Goal: Task Accomplishment & Management: Manage account settings

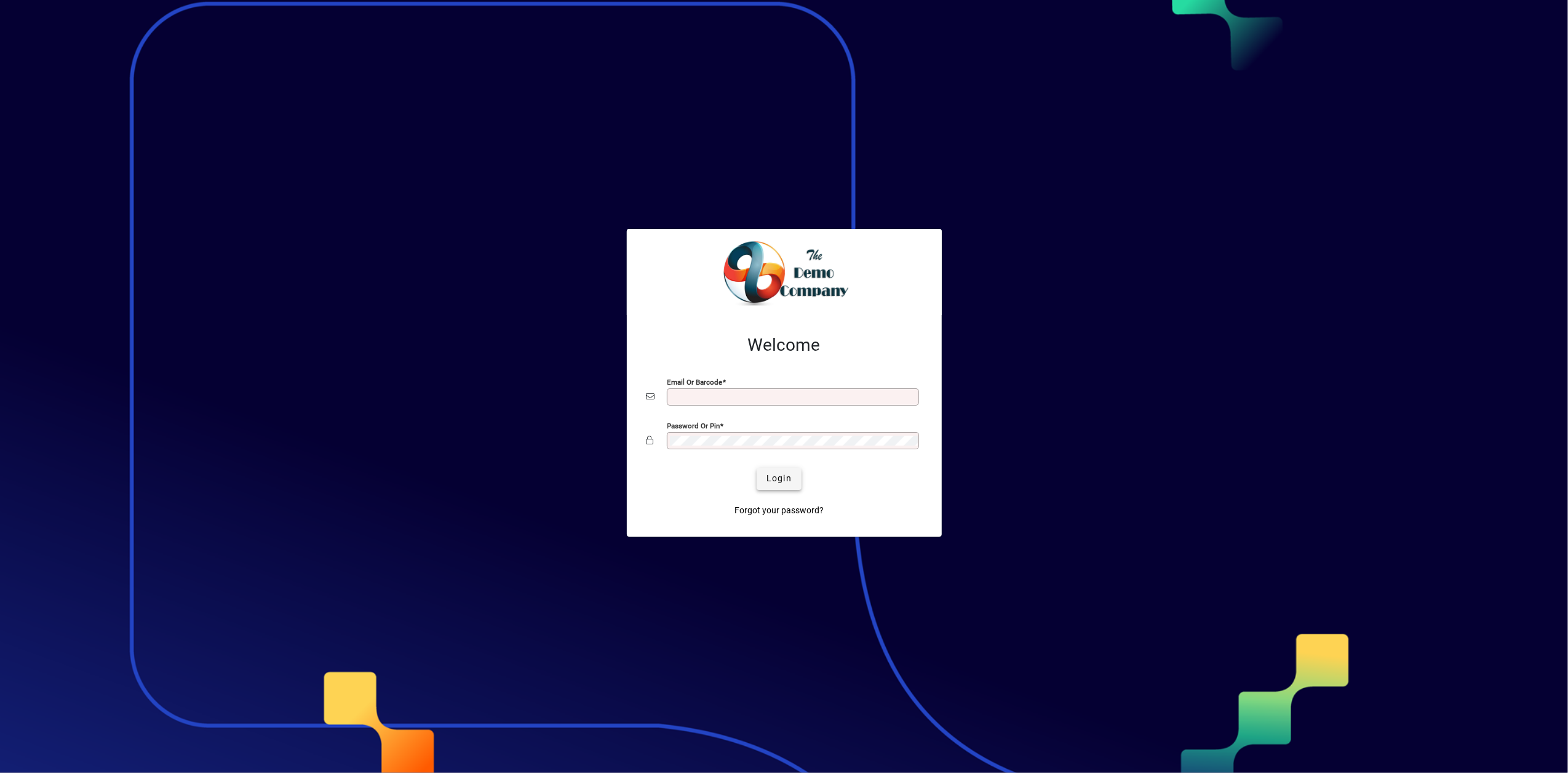
type input "**********"
click at [786, 481] on span "Login" at bounding box center [779, 478] width 25 height 13
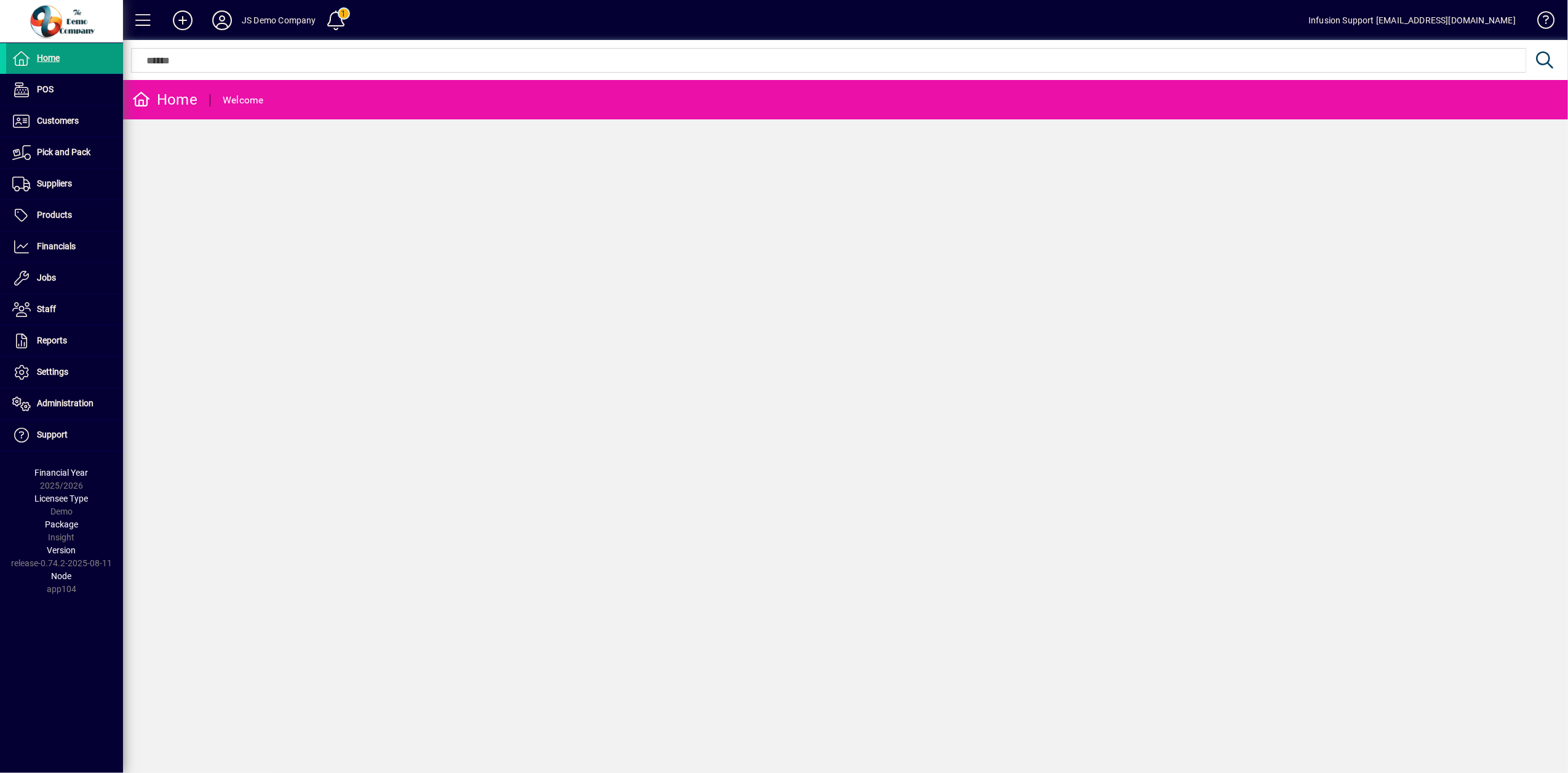
click at [223, 28] on icon at bounding box center [222, 20] width 24 height 19
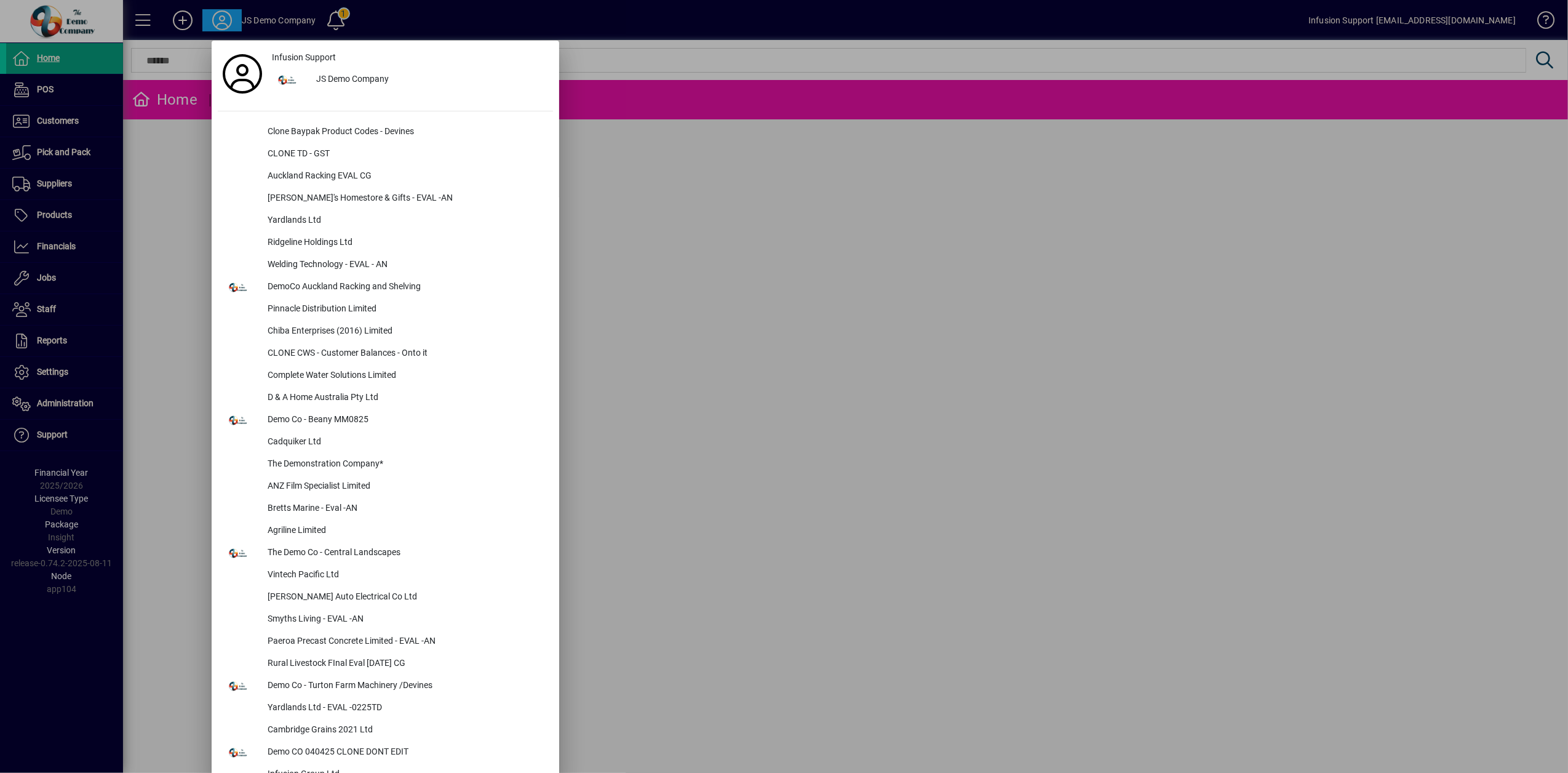
click at [70, 402] on div at bounding box center [784, 386] width 1568 height 773
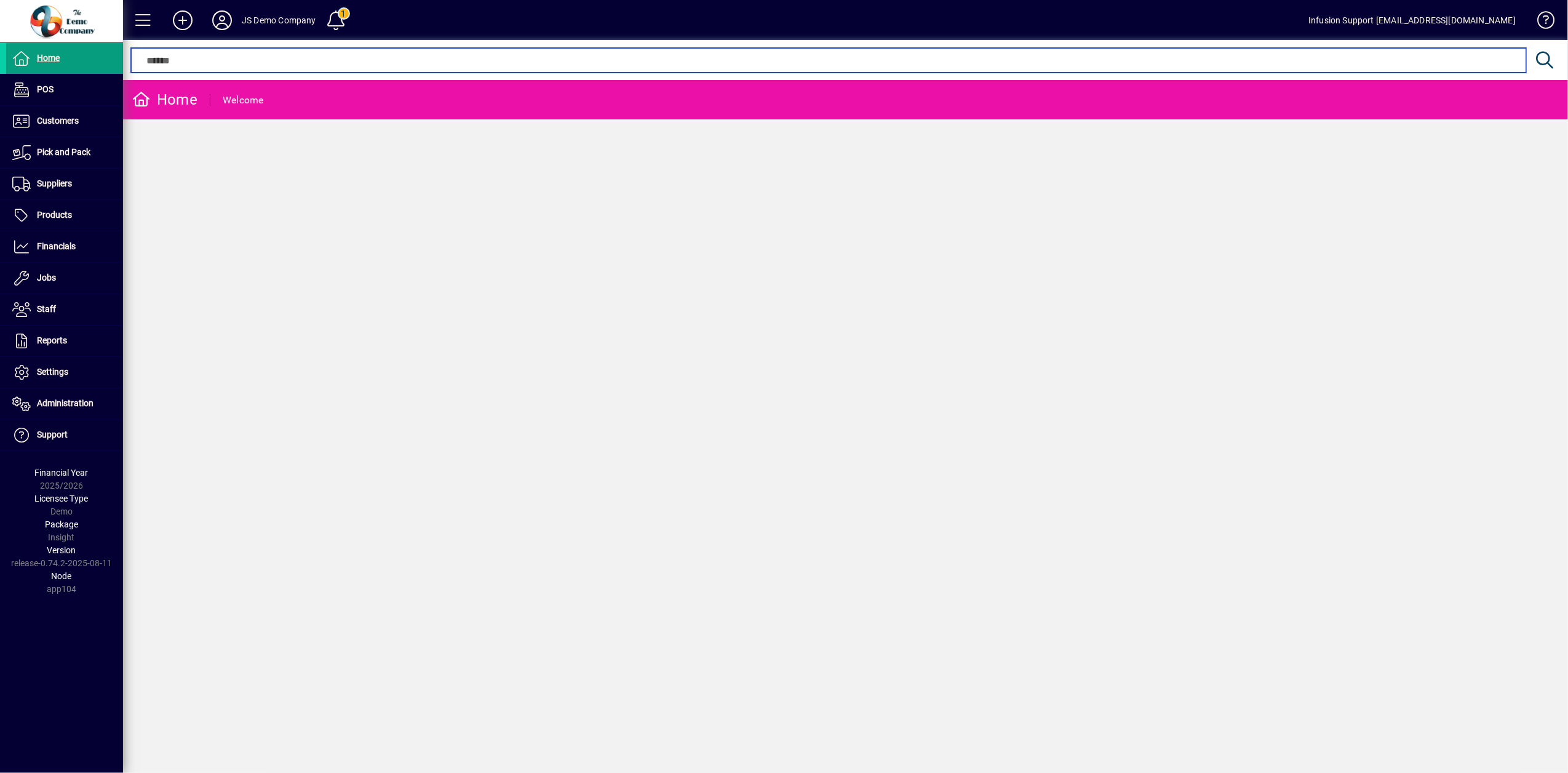
click at [213, 62] on input "text" at bounding box center [828, 60] width 1376 height 15
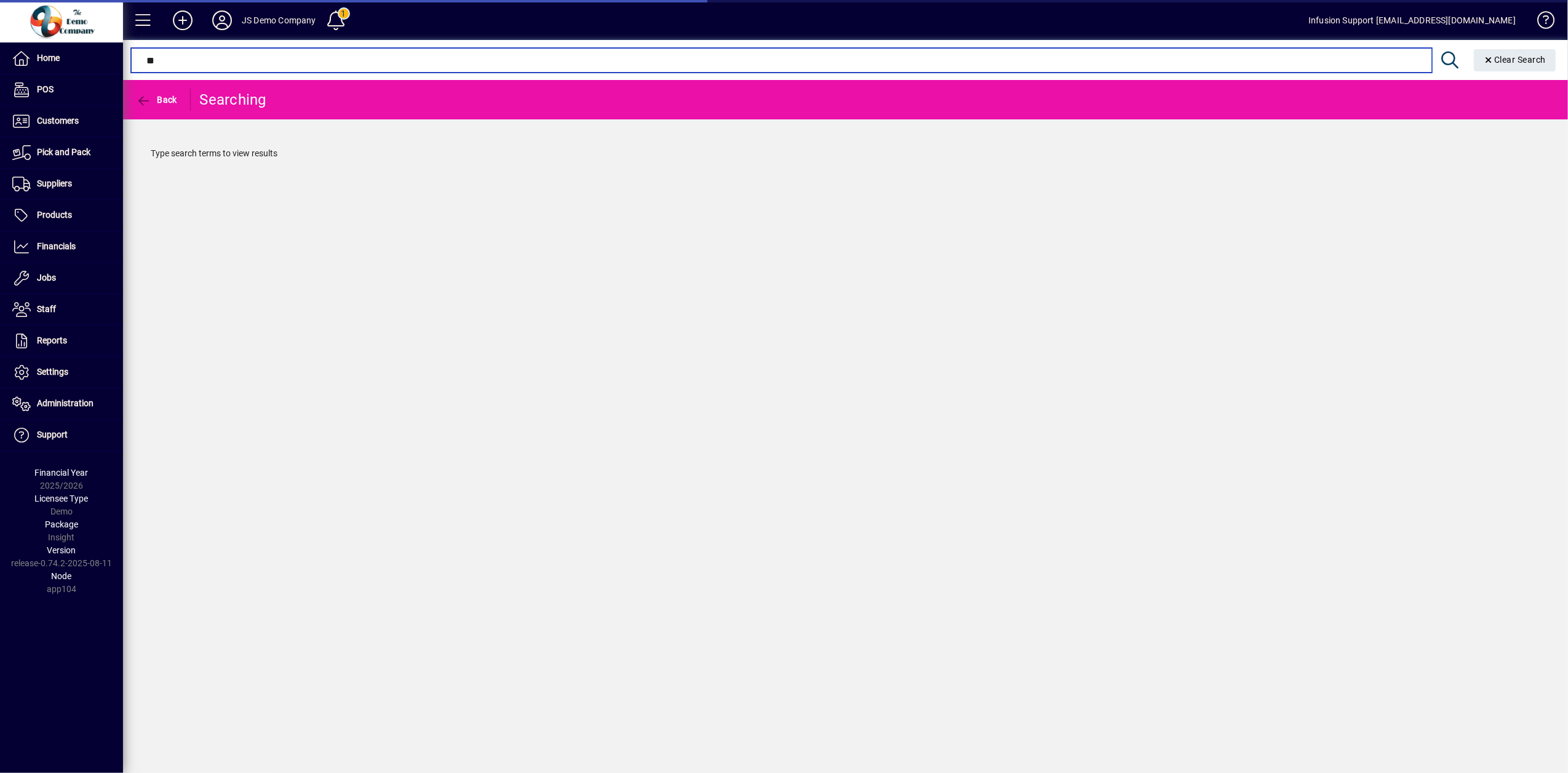
type input "*"
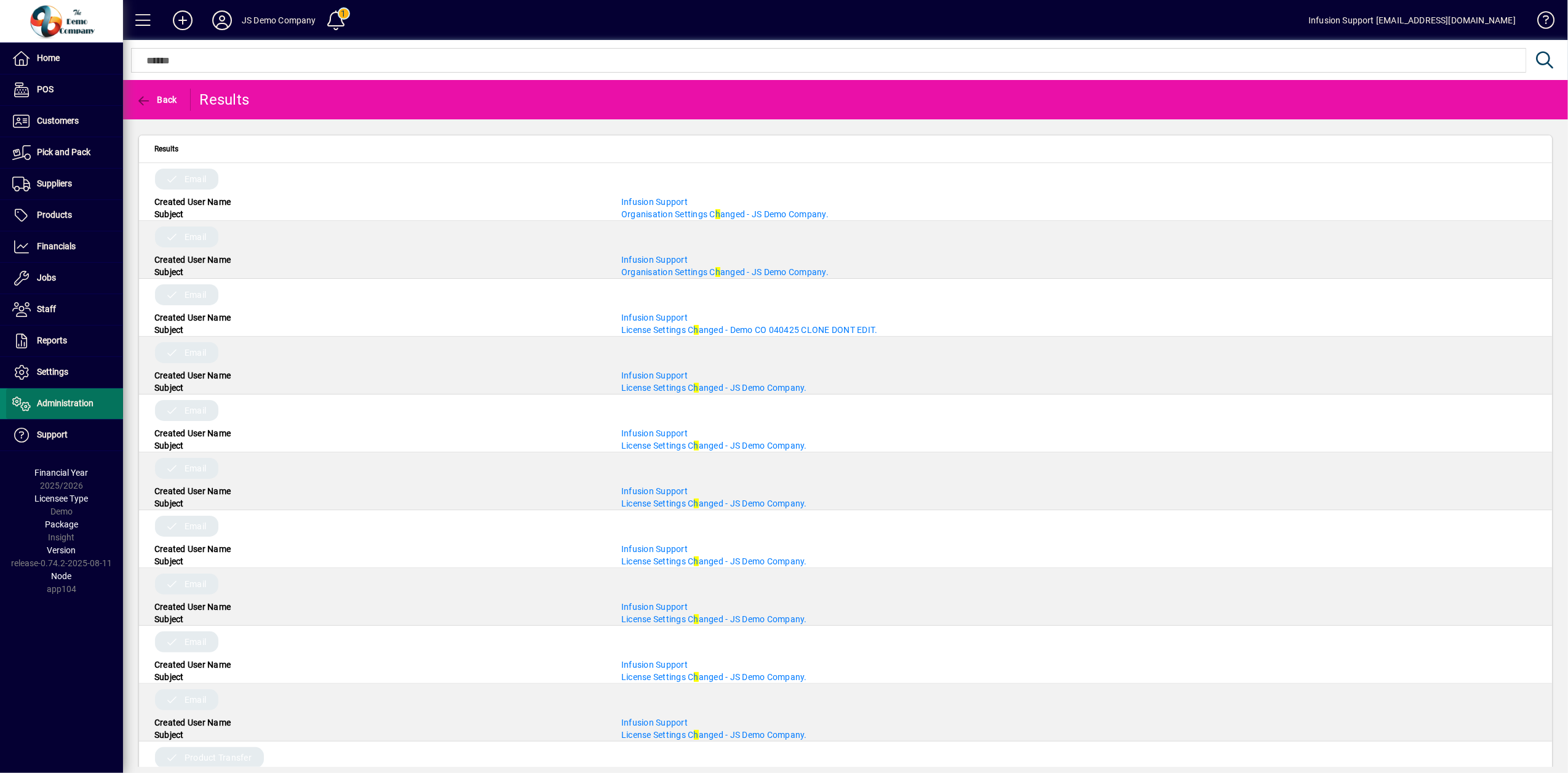
click at [40, 405] on span "Administration" at bounding box center [65, 403] width 57 height 10
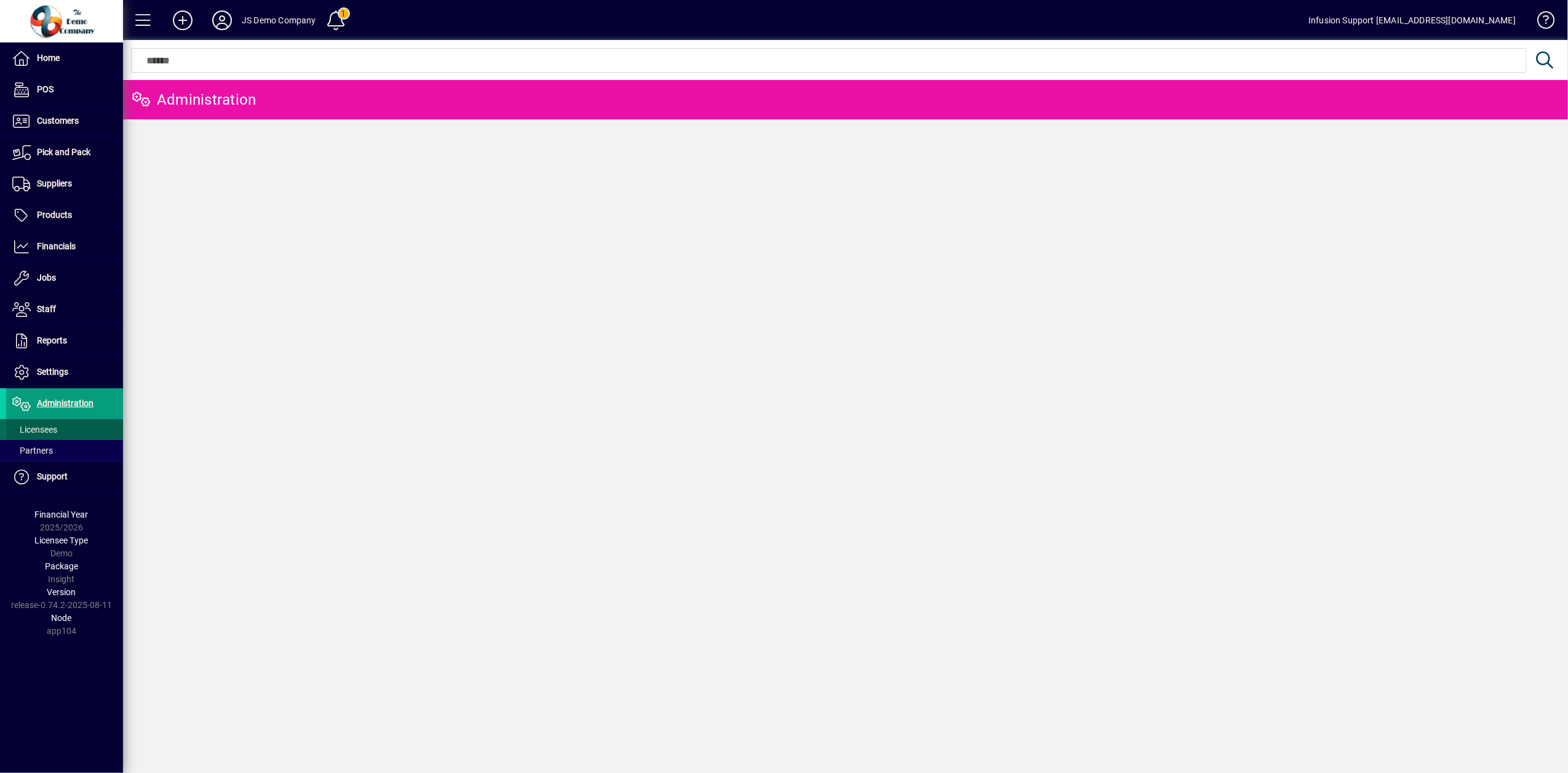
click at [34, 431] on span "Licensees" at bounding box center [34, 430] width 45 height 10
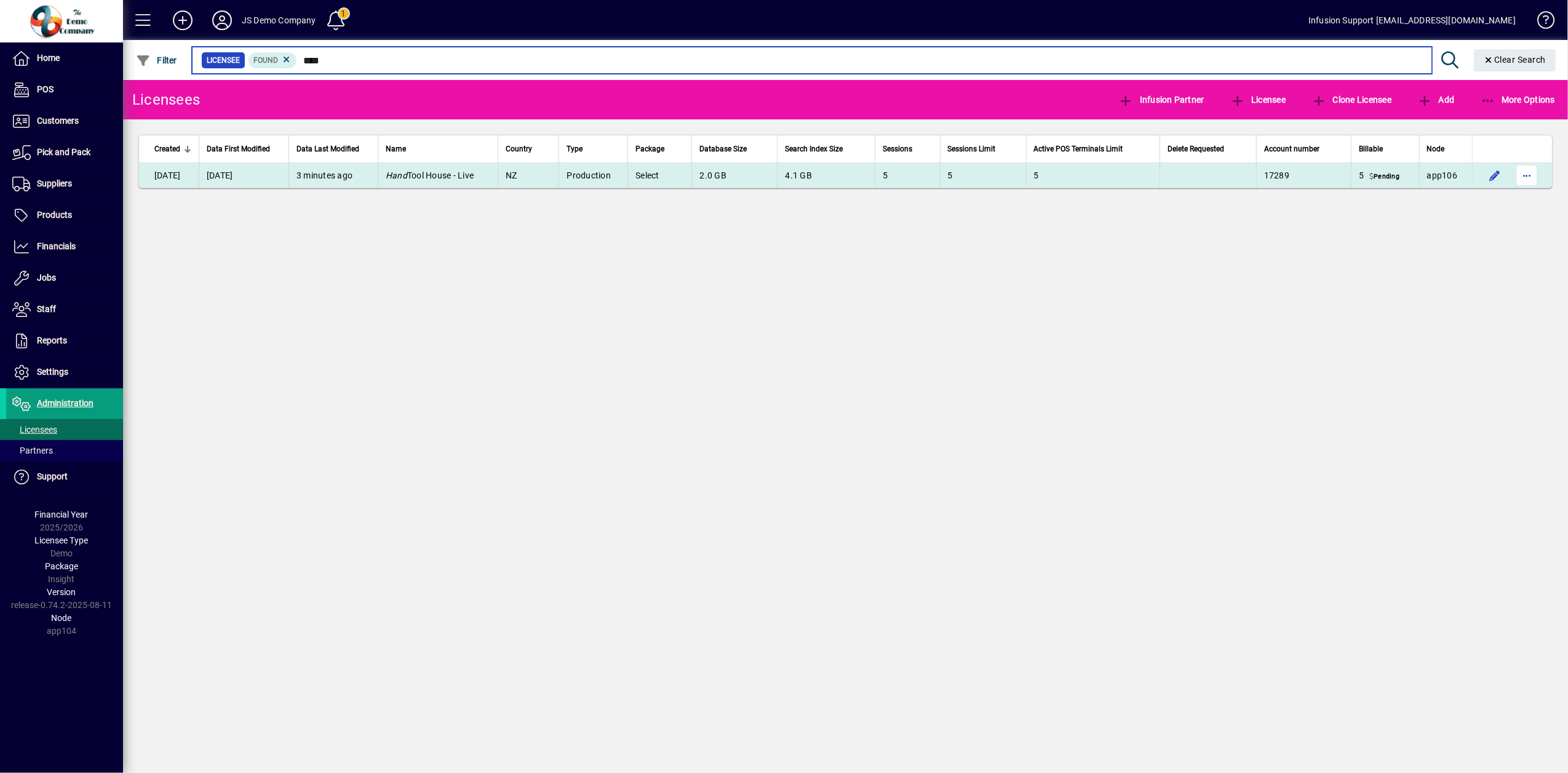
type input "****"
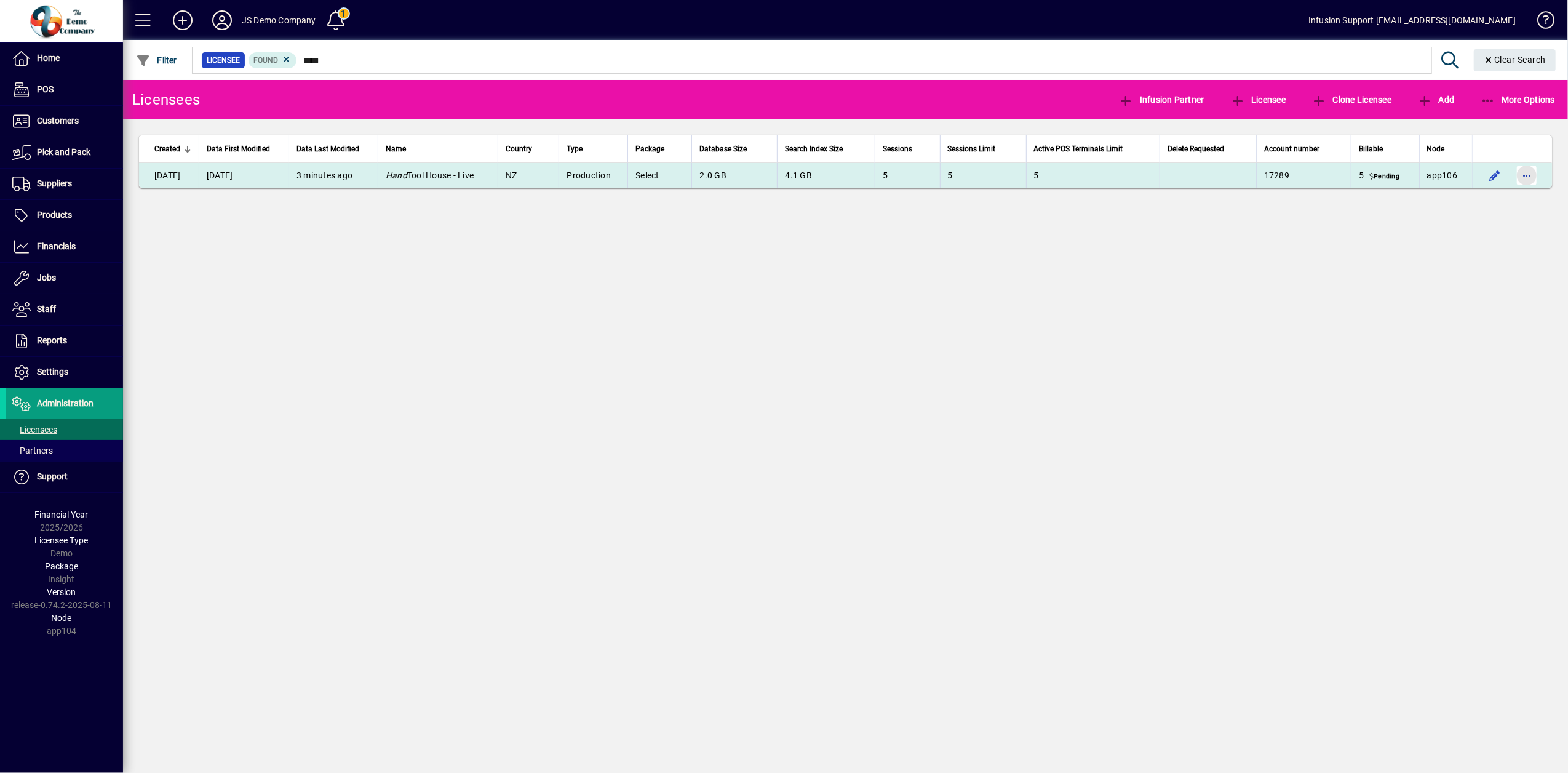
click at [1523, 173] on span "button" at bounding box center [1526, 175] width 29 height 29
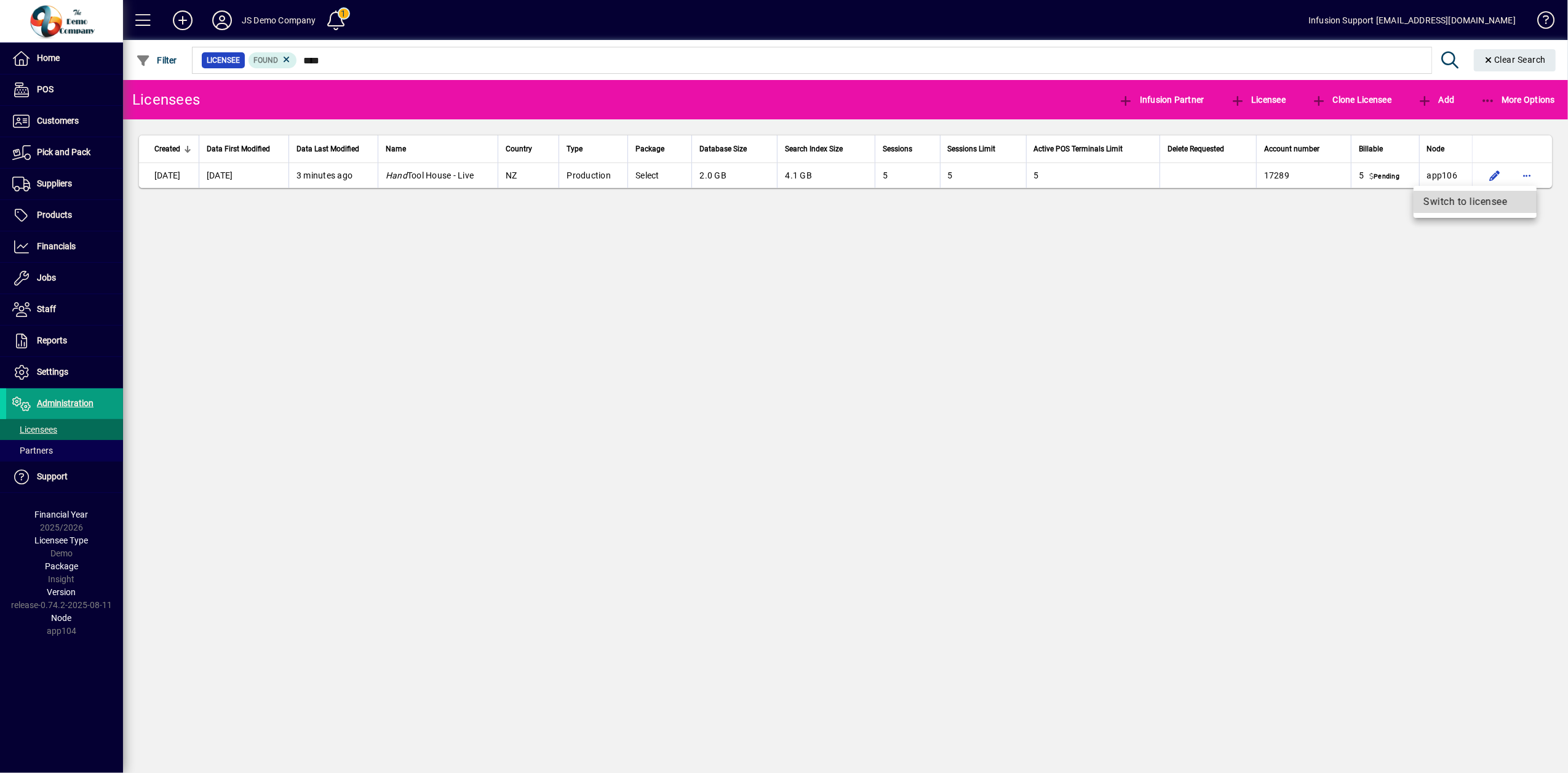
click at [1499, 200] on span "Switch to licensee" at bounding box center [1475, 202] width 103 height 15
